Goal: Information Seeking & Learning: Learn about a topic

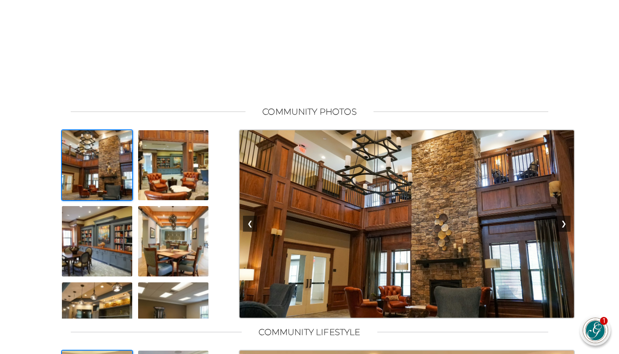
scroll to position [495, 0]
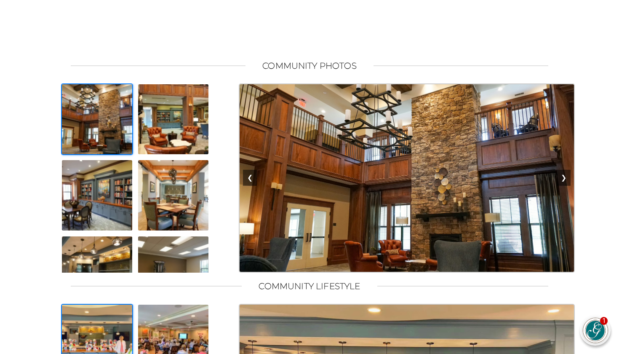
click at [288, 223] on img at bounding box center [407, 177] width 336 height 189
click at [565, 186] on button "❯" at bounding box center [564, 178] width 14 height 16
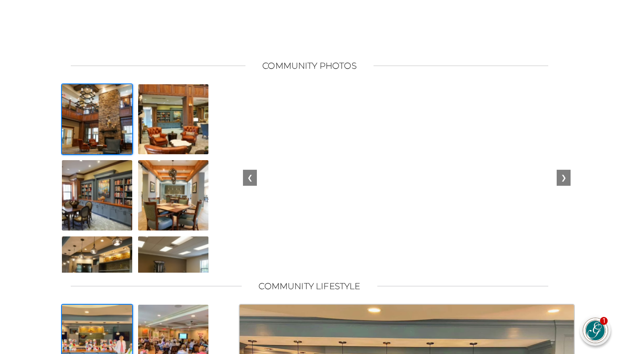
click at [565, 186] on button "❯" at bounding box center [564, 178] width 14 height 16
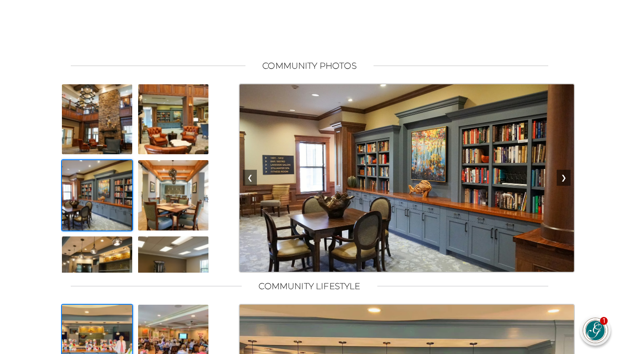
click at [566, 186] on button "❯" at bounding box center [564, 178] width 14 height 16
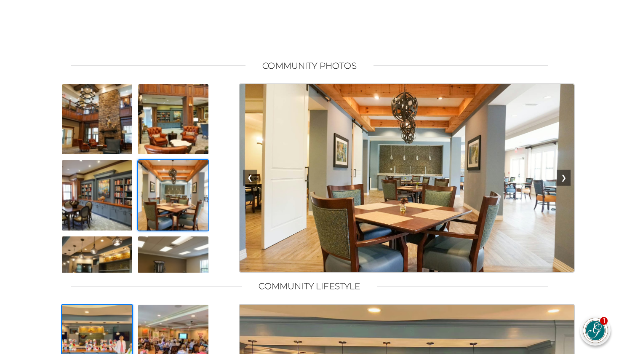
click at [568, 186] on button "❯" at bounding box center [564, 178] width 14 height 16
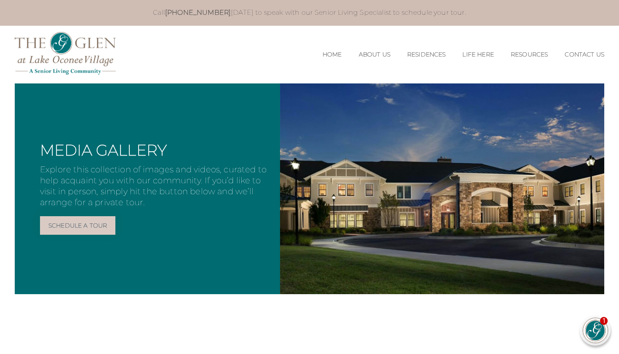
scroll to position [0, 0]
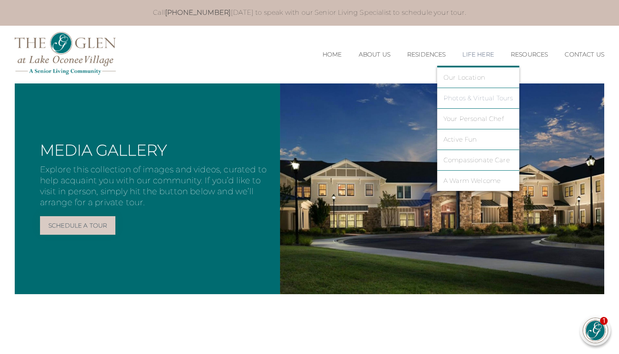
click at [469, 99] on link "Photos & Virtual Tours" at bounding box center [478, 98] width 70 height 8
click at [451, 96] on link "Photos & Virtual Tours" at bounding box center [478, 98] width 70 height 8
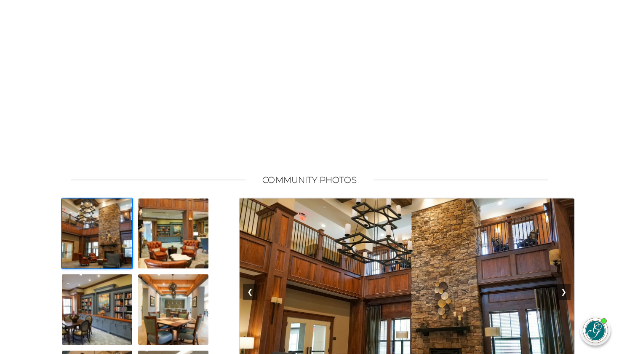
scroll to position [543, 0]
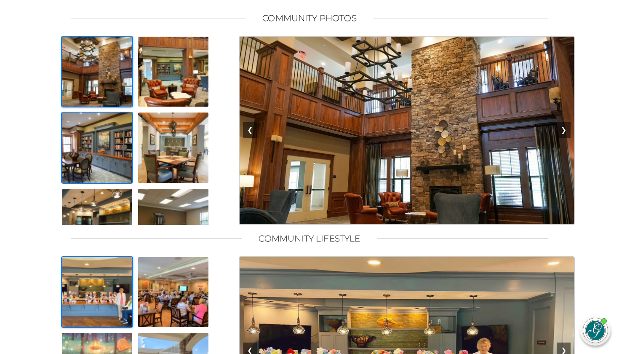
click at [102, 158] on img at bounding box center [97, 148] width 72 height 72
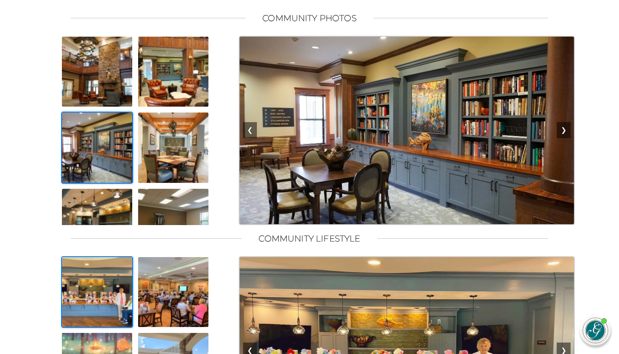
scroll to position [543, 0]
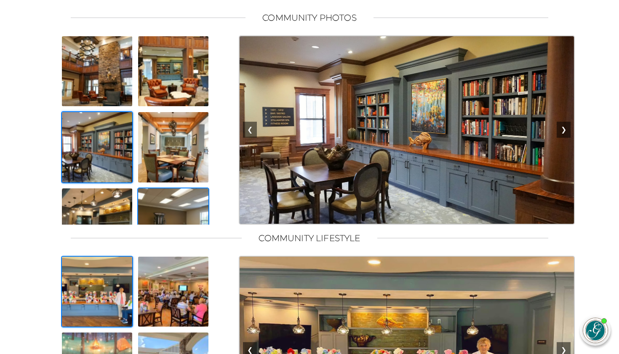
click at [187, 219] on img at bounding box center [173, 223] width 72 height 72
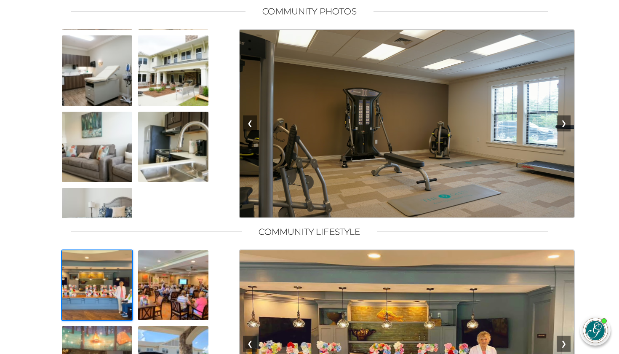
scroll to position [370, 0]
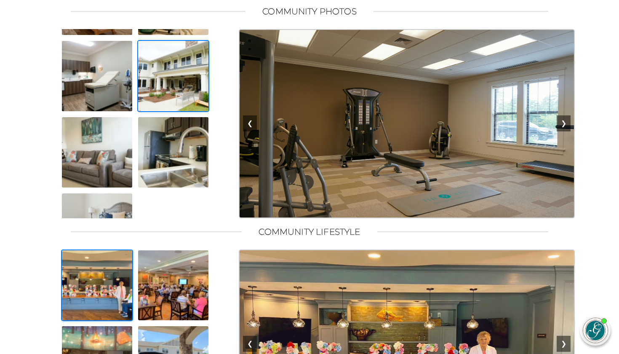
click at [189, 97] on img at bounding box center [173, 76] width 72 height 72
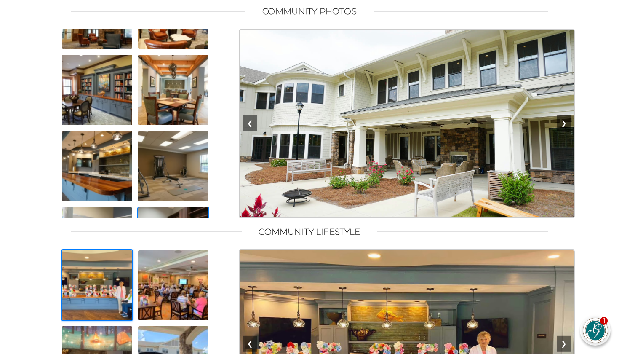
scroll to position [49, 0]
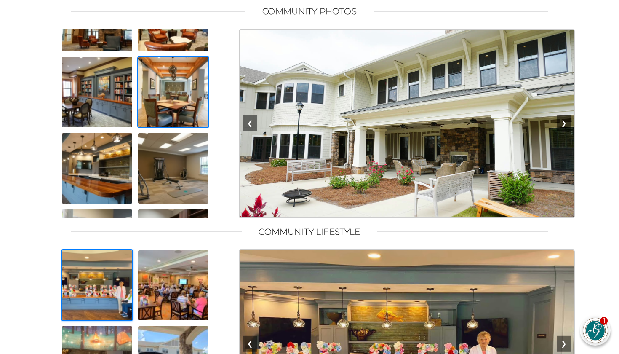
click at [177, 119] on img at bounding box center [173, 92] width 72 height 72
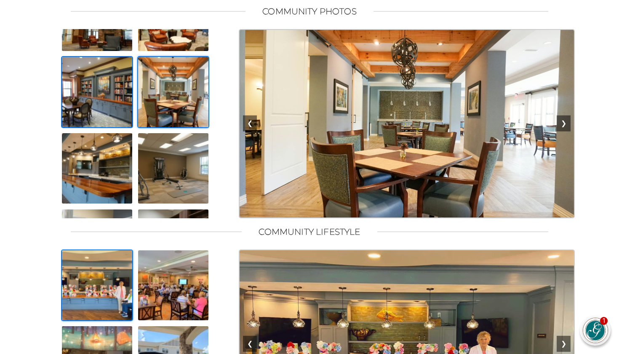
click at [110, 107] on img at bounding box center [97, 92] width 72 height 72
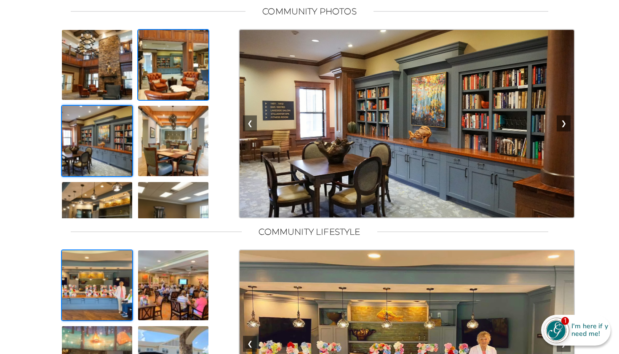
scroll to position [0, 0]
click at [168, 78] on img at bounding box center [173, 65] width 72 height 72
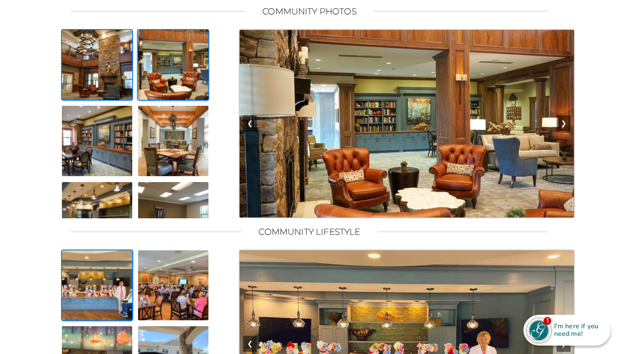
click at [109, 73] on img at bounding box center [97, 65] width 72 height 72
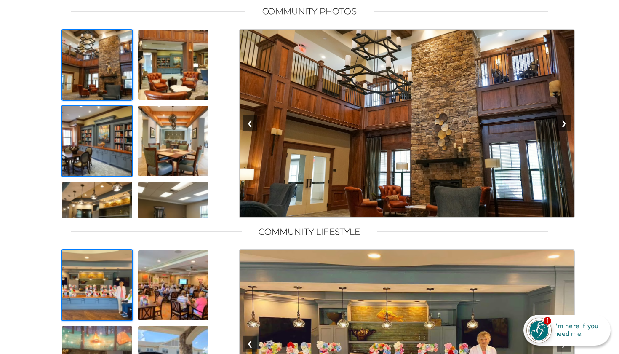
scroll to position [118, 0]
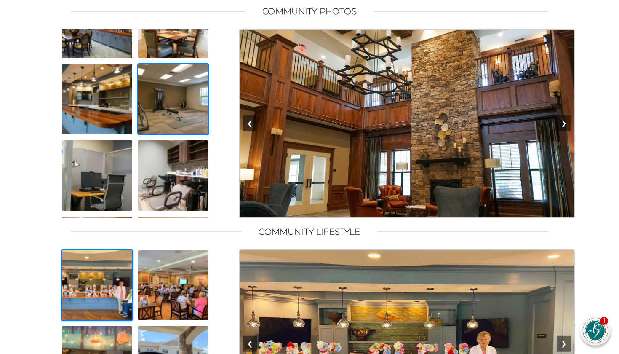
click at [161, 109] on img at bounding box center [173, 99] width 72 height 72
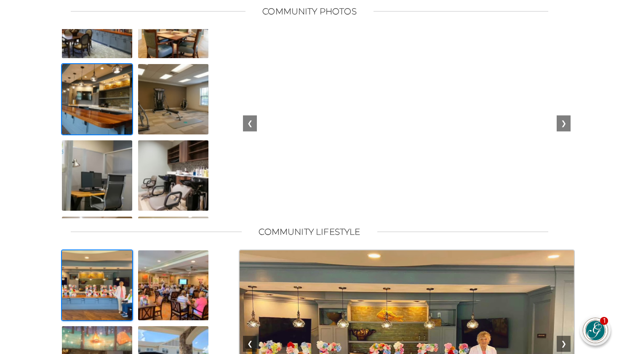
click at [115, 113] on img at bounding box center [97, 99] width 72 height 72
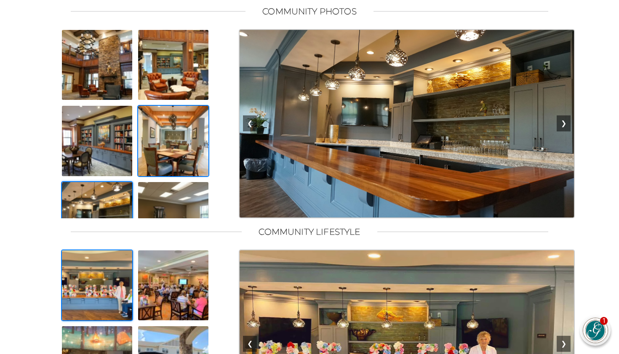
scroll to position [0, 0]
click at [160, 140] on img at bounding box center [173, 141] width 72 height 72
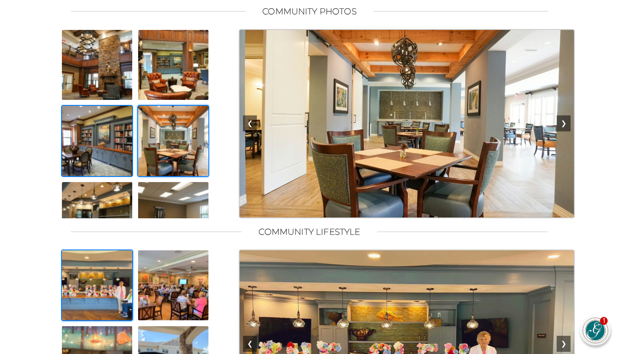
click at [118, 152] on img at bounding box center [97, 141] width 72 height 72
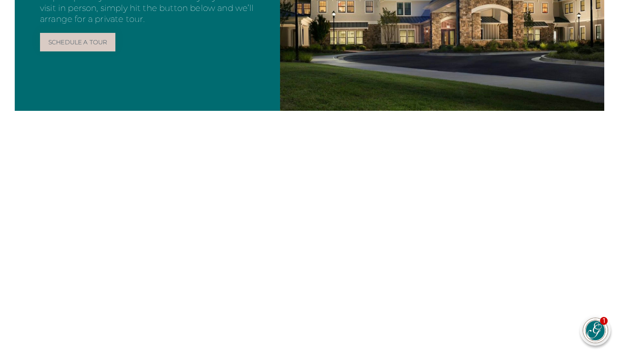
scroll to position [272, 0]
